Goal: Information Seeking & Learning: Learn about a topic

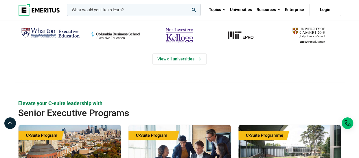
scroll to position [116, 0]
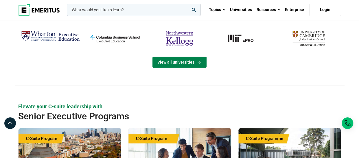
click at [171, 62] on link "View all universities" at bounding box center [180, 61] width 54 height 11
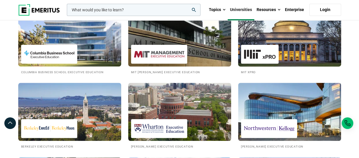
scroll to position [116, 0]
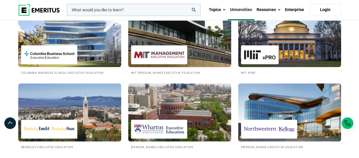
click at [151, 49] on img at bounding box center [159, 54] width 50 height 13
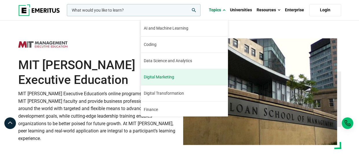
click at [164, 77] on span "Digital Marketing" at bounding box center [159, 77] width 30 height 6
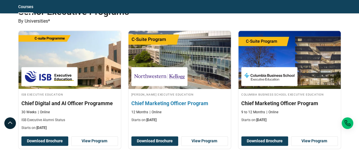
scroll to position [290, 0]
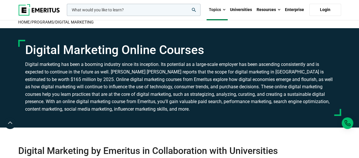
scroll to position [0, 0]
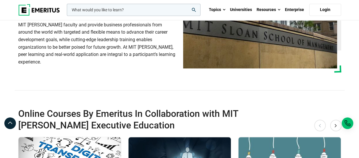
scroll to position [29, 0]
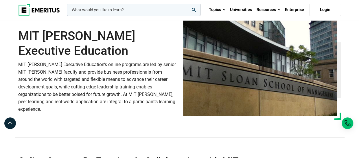
click at [131, 122] on div "MIT Sloan Executive Education MIT Sloan Executive Education’s online programs a…" at bounding box center [180, 65] width 330 height 146
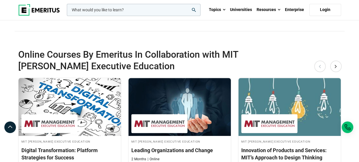
scroll to position [87, 0]
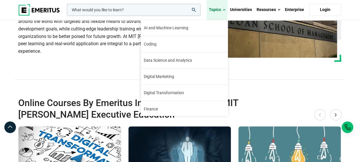
click at [224, 10] on span at bounding box center [224, 10] width 3 height 6
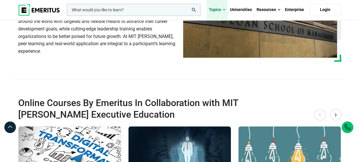
click at [224, 10] on span at bounding box center [224, 10] width 3 height 6
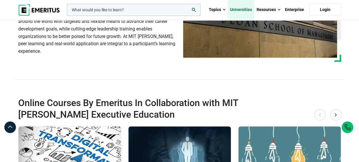
click at [246, 12] on link "Universities" at bounding box center [241, 10] width 27 height 20
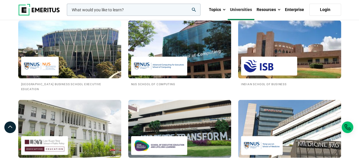
scroll to position [550, 0]
click at [265, 73] on img at bounding box center [269, 66] width 50 height 13
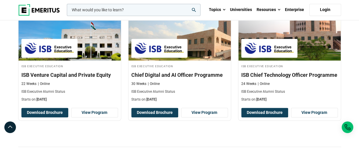
scroll to position [290, 0]
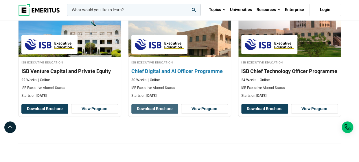
click at [165, 110] on button "Download Brochure" at bounding box center [154, 109] width 47 height 10
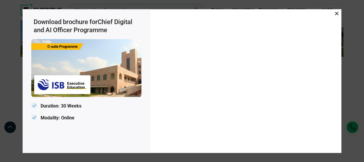
click at [336, 14] on icon at bounding box center [336, 13] width 3 height 3
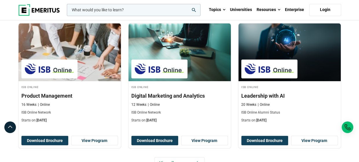
scroll to position [492, 0]
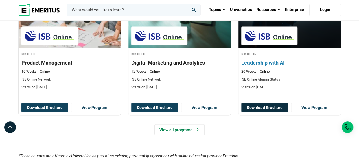
drag, startPoint x: 262, startPoint y: 64, endPoint x: 260, endPoint y: 105, distance: 41.5
click at [260, 105] on div "ISB Online Leadership with AI 20 Weeks Online ISB Online Alumni Status Starts o…" at bounding box center [289, 52] width 103 height 125
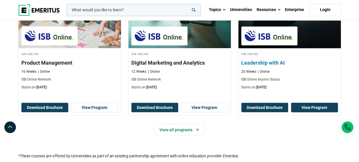
click at [312, 107] on link "View Program" at bounding box center [314, 108] width 47 height 10
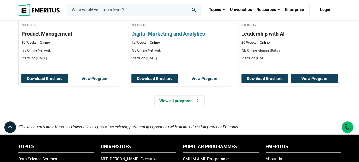
scroll to position [550, 0]
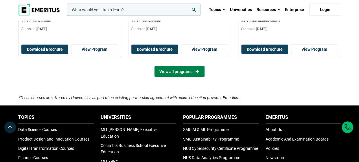
click at [173, 74] on link "View all programs" at bounding box center [180, 71] width 50 height 11
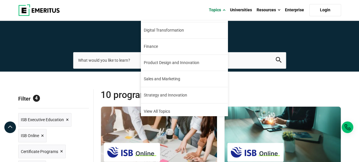
scroll to position [65, 0]
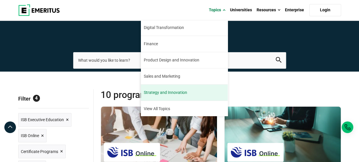
click at [180, 94] on span "Strategy and Innovation" at bounding box center [165, 92] width 43 height 6
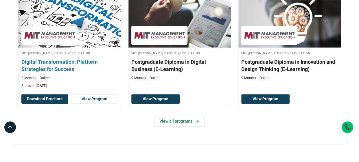
click at [49, 73] on h3 "Digital Transformation: Platform Strategies for Success" at bounding box center [69, 65] width 97 height 14
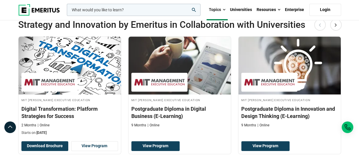
scroll to position [145, 0]
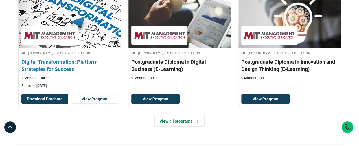
click at [45, 42] on img at bounding box center [49, 35] width 50 height 13
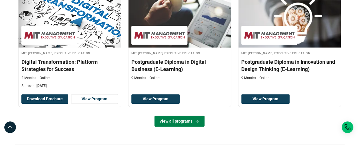
click at [179, 127] on link "View all programs" at bounding box center [180, 121] width 50 height 11
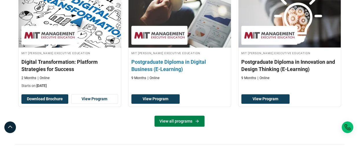
scroll to position [87, 0]
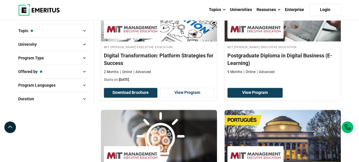
scroll to position [116, 0]
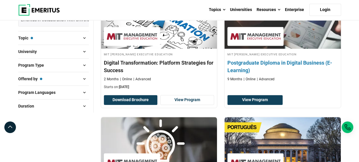
click at [240, 63] on h4 "Postgraduate Diploma in Digital Business (E-Learning)" at bounding box center [283, 66] width 111 height 14
